Goal: Task Accomplishment & Management: Use online tool/utility

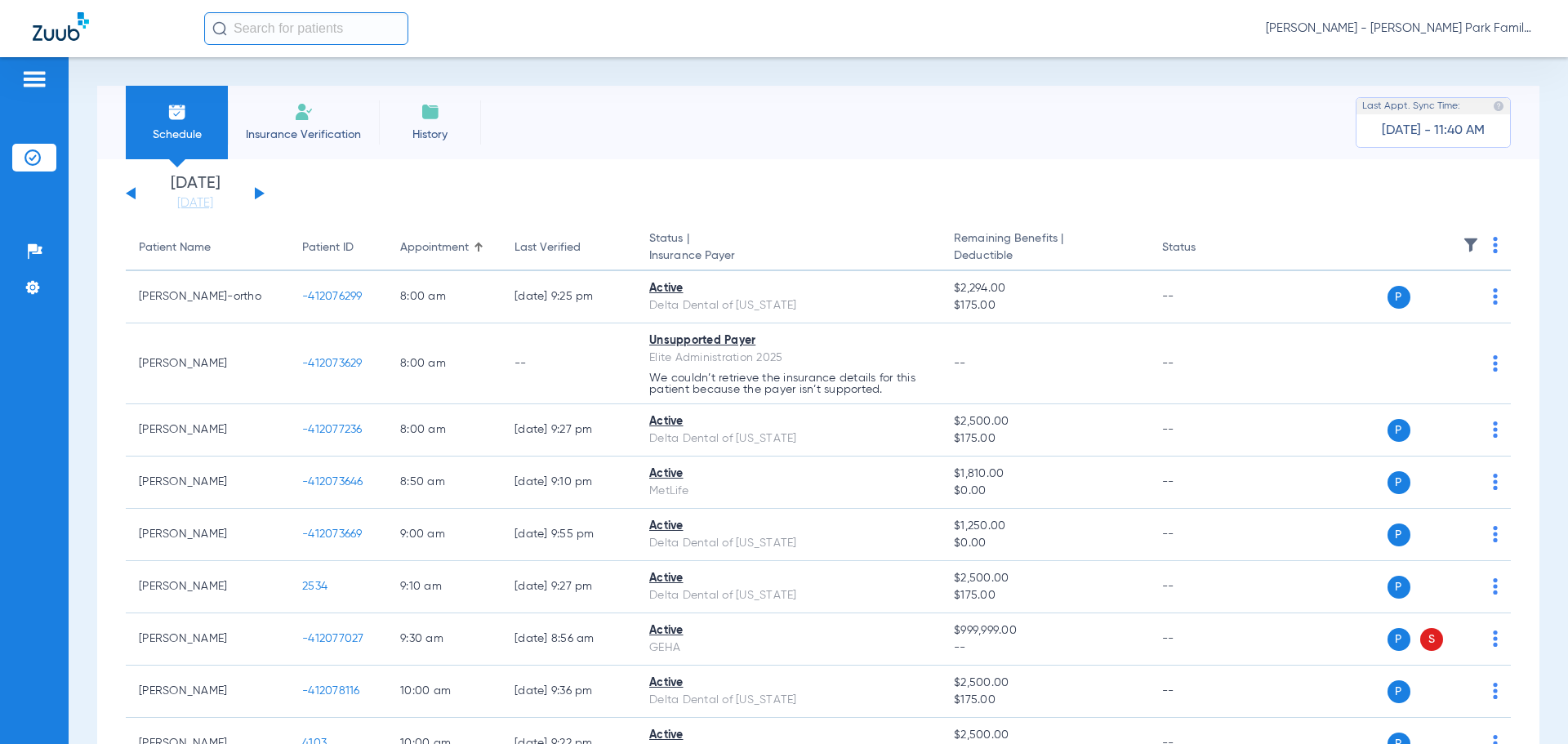
drag, startPoint x: 1465, startPoint y: 241, endPoint x: 1455, endPoint y: 241, distance: 10.0
click at [1455, 241] on th at bounding box center [1385, 247] width 252 height 46
drag, startPoint x: 259, startPoint y: 190, endPoint x: 681, endPoint y: 198, distance: 422.1
click at [258, 191] on button at bounding box center [259, 194] width 10 height 13
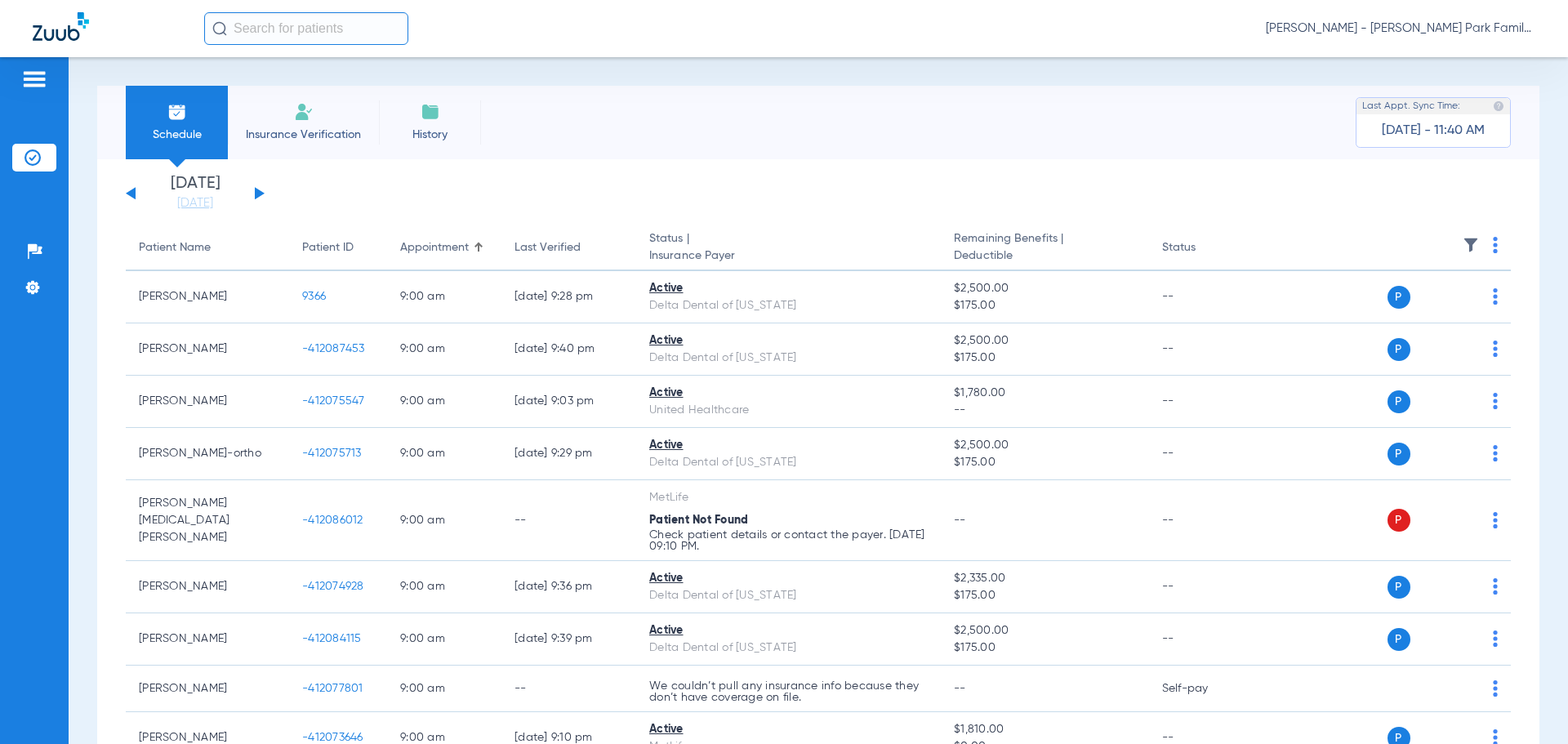
click at [1449, 228] on th at bounding box center [1385, 247] width 252 height 46
click at [1462, 242] on img at bounding box center [1470, 245] width 16 height 16
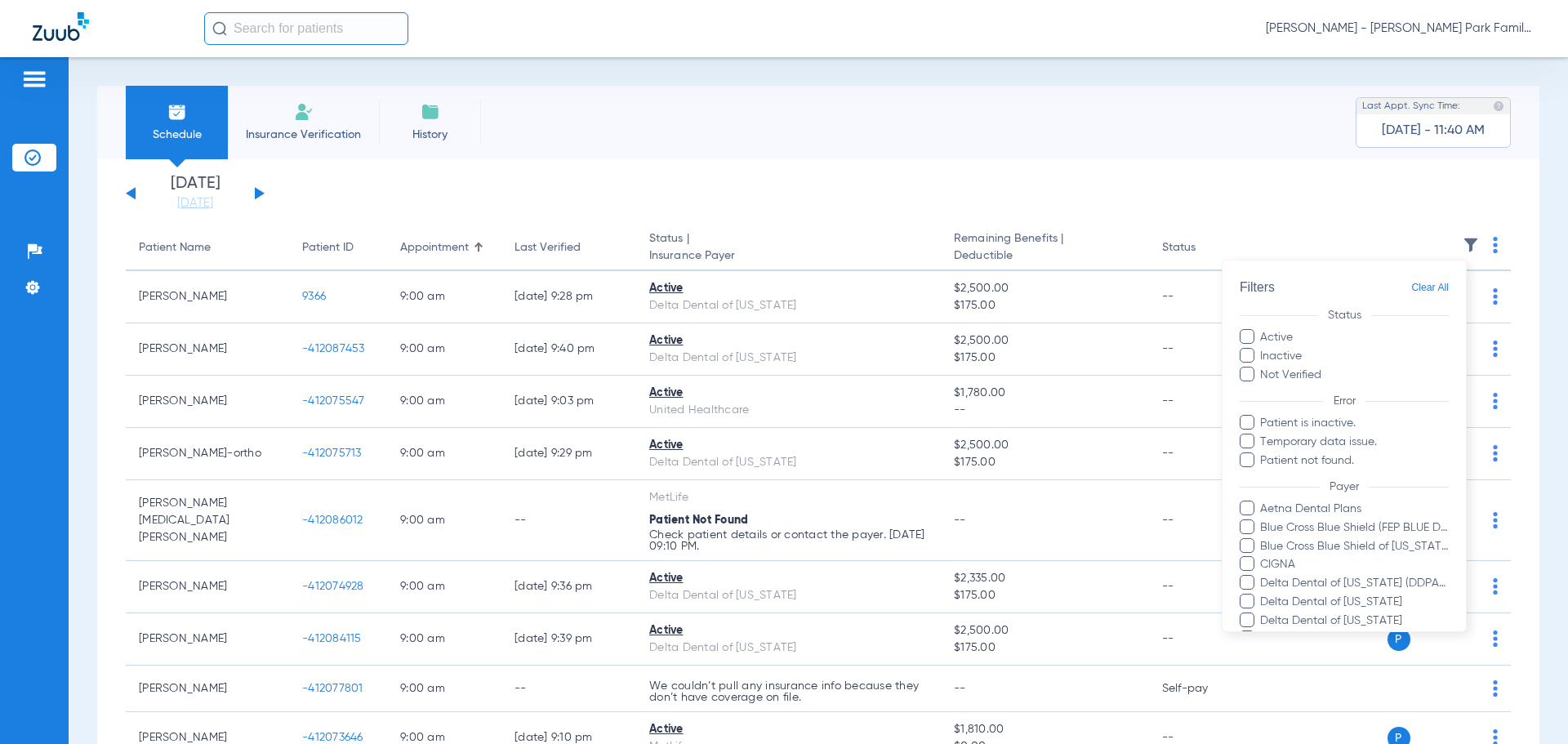
scroll to position [410, 0]
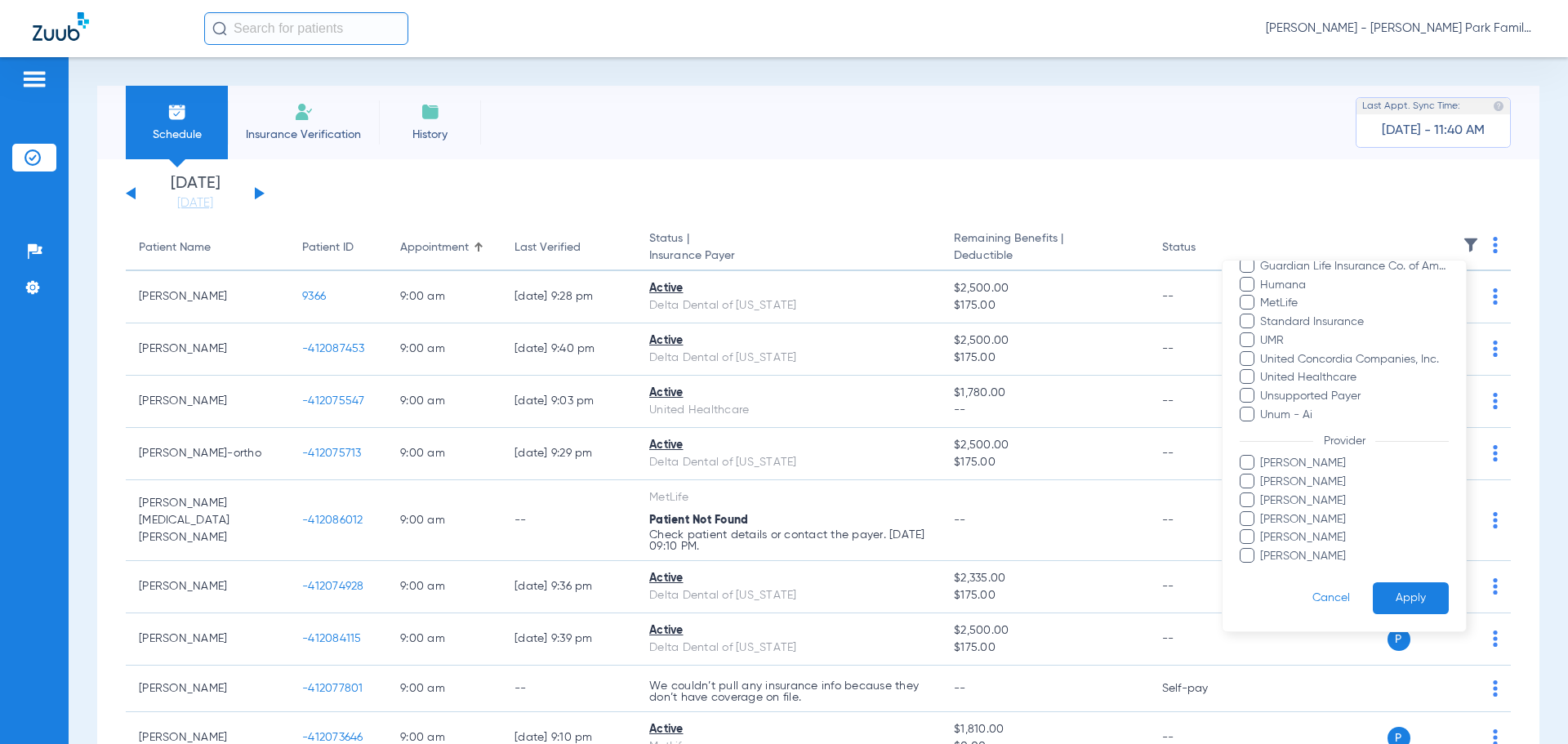
click at [1303, 562] on span "[PERSON_NAME]" at bounding box center [1354, 556] width 189 height 17
click at [1262, 567] on input "[PERSON_NAME]" at bounding box center [1262, 567] width 0 height 0
click at [1394, 596] on button "Apply" at bounding box center [1410, 598] width 76 height 32
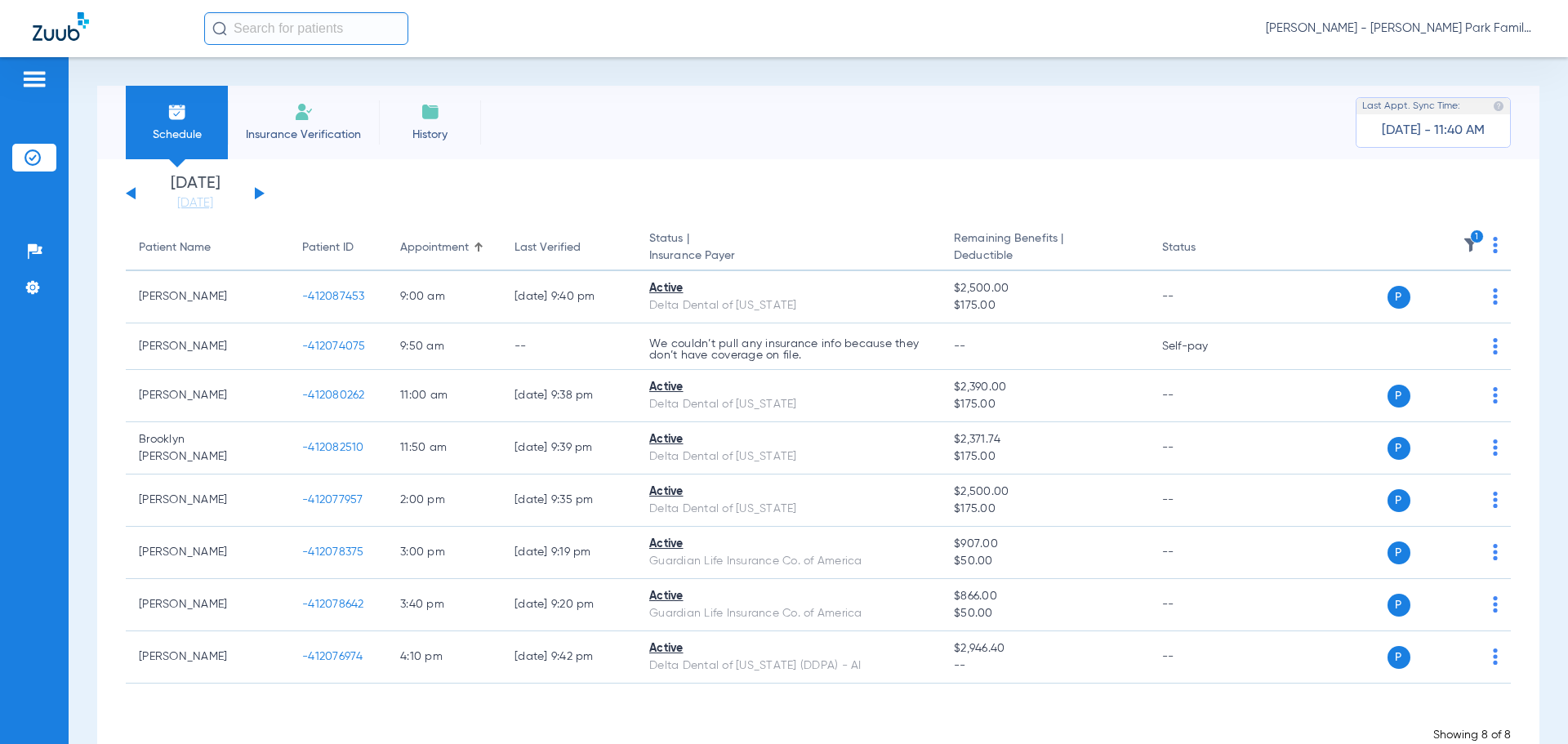
click at [1462, 242] on img at bounding box center [1470, 245] width 16 height 16
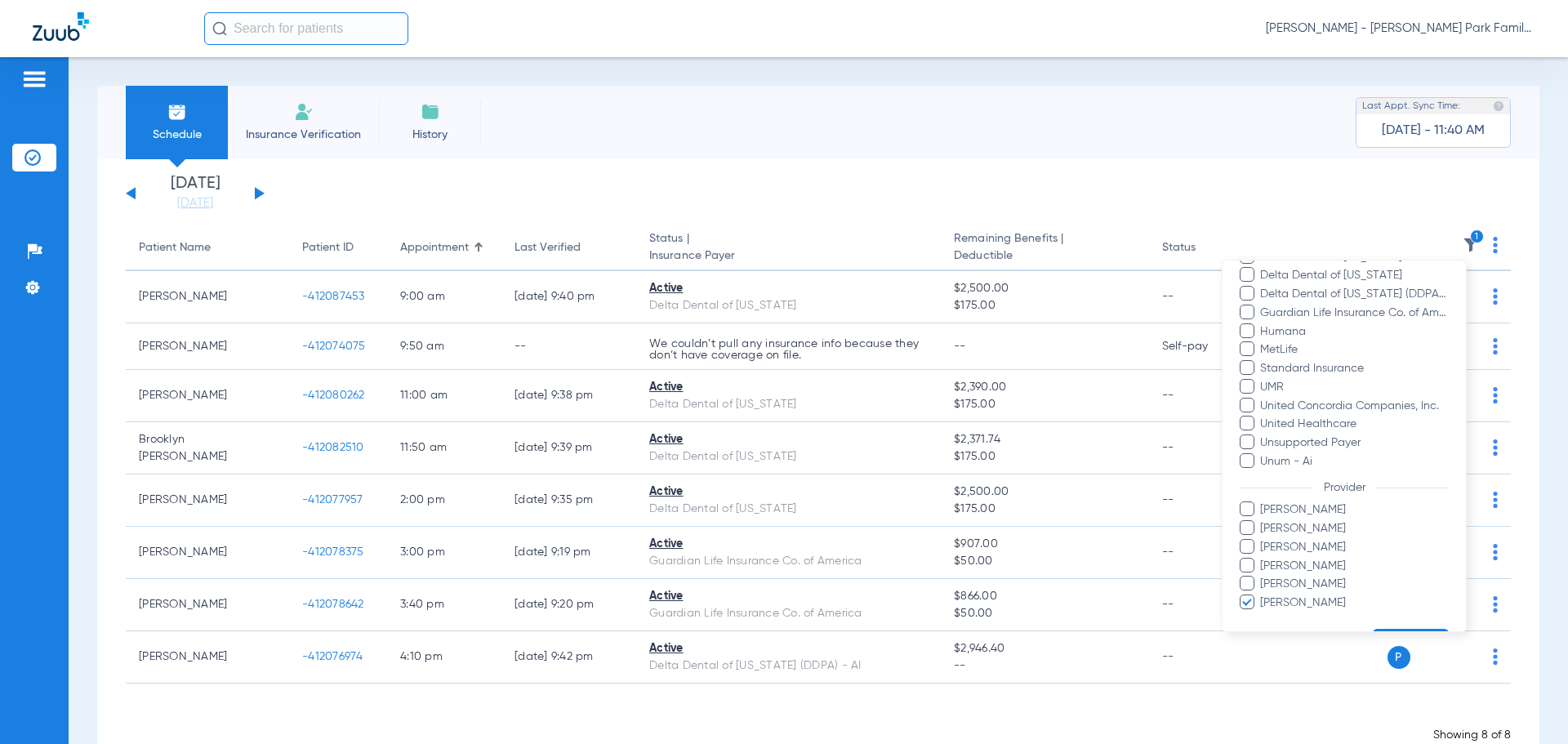
scroll to position [410, 0]
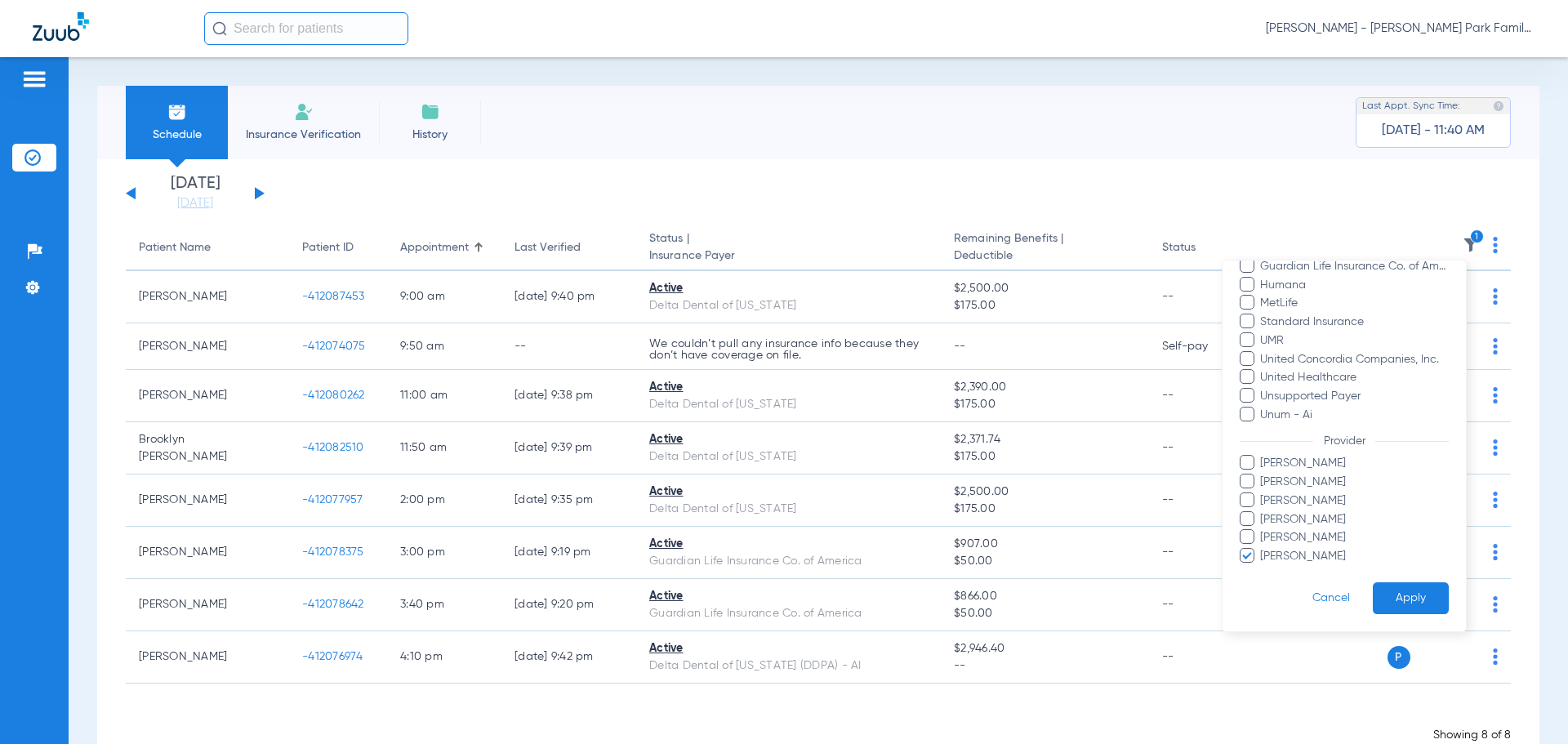
click at [1283, 558] on span "[PERSON_NAME]" at bounding box center [1354, 556] width 189 height 17
click at [1262, 567] on input "[PERSON_NAME]" at bounding box center [1262, 567] width 0 height 0
click at [1277, 521] on span "[PERSON_NAME]" at bounding box center [1354, 519] width 189 height 17
click at [1262, 531] on input "[PERSON_NAME]" at bounding box center [1262, 531] width 0 height 0
click at [1393, 575] on form "Filters Clear All Status Active Inactive Not Verified Error Patient is inactive…" at bounding box center [1344, 240] width 243 height 781
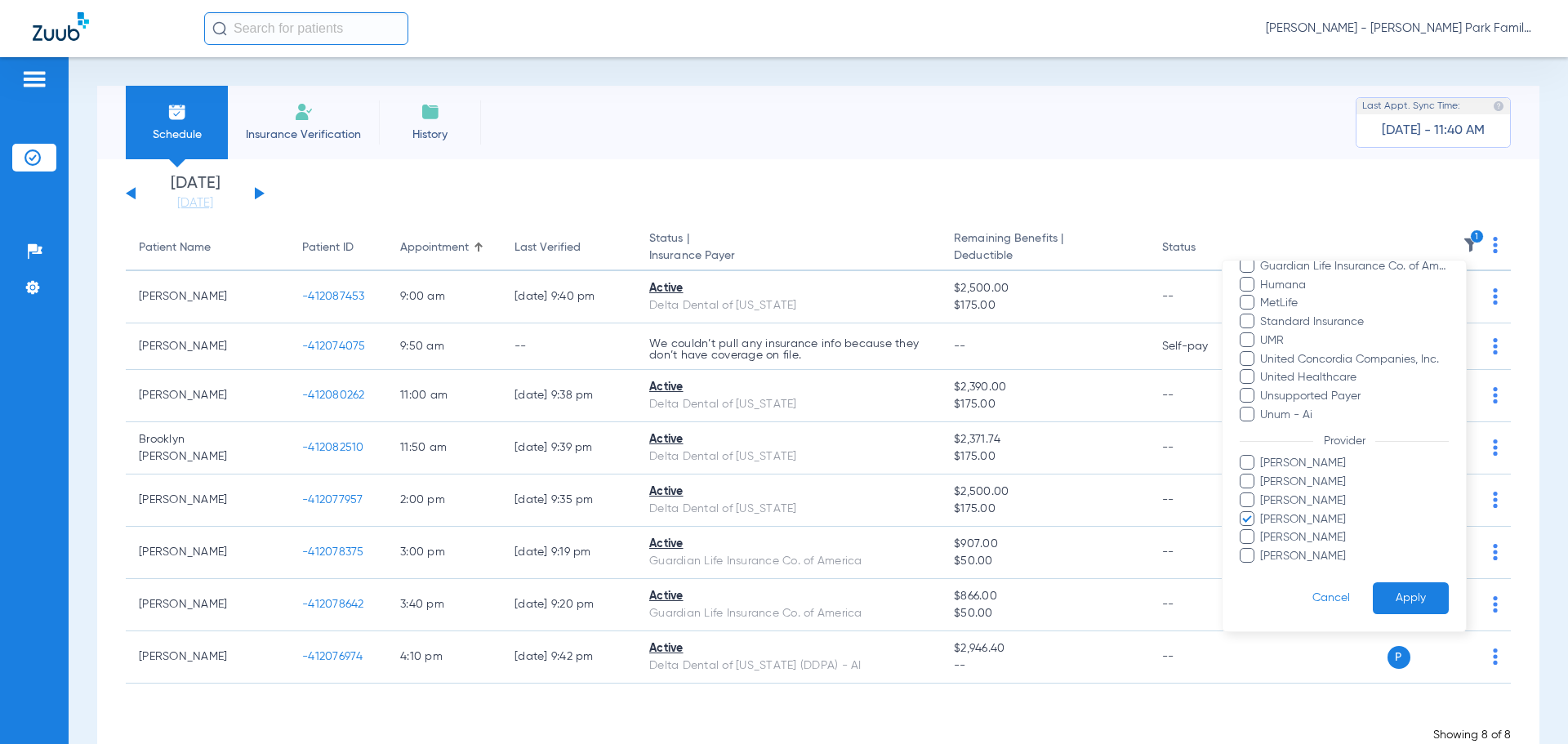
click at [1397, 593] on button "Apply" at bounding box center [1410, 598] width 76 height 32
